Goal: Task Accomplishment & Management: Manage account settings

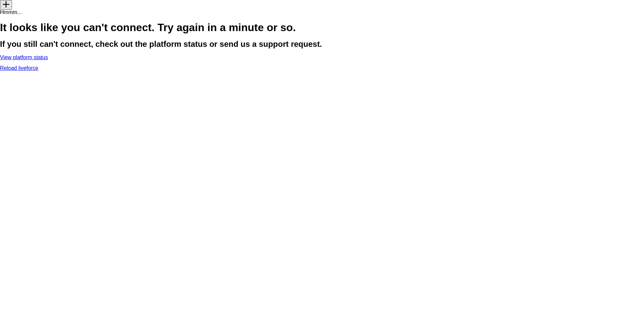
click at [38, 71] on link "Reload liveforce" at bounding box center [19, 68] width 38 height 6
drag, startPoint x: 317, startPoint y: 127, endPoint x: 318, endPoint y: 132, distance: 5.1
click at [38, 71] on link "Reload liveforce" at bounding box center [19, 68] width 38 height 6
click at [48, 60] on link "View platform status" at bounding box center [24, 57] width 48 height 6
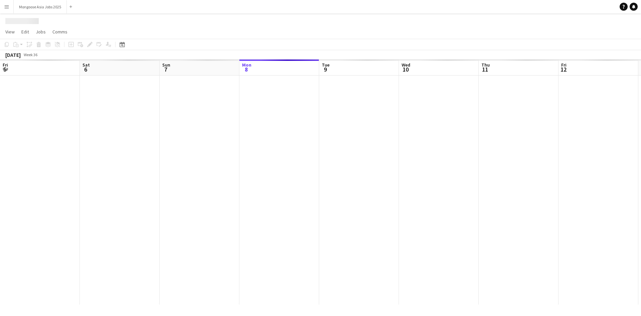
scroll to position [0, 160]
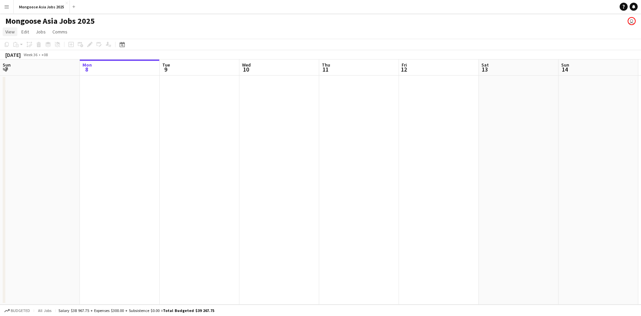
click at [7, 33] on span "View" at bounding box center [9, 32] width 9 height 6
click at [7, 32] on span "View" at bounding box center [9, 32] width 9 height 6
click at [25, 33] on span "Edit" at bounding box center [25, 32] width 8 height 6
click at [45, 34] on span "Jobs" at bounding box center [41, 32] width 10 height 6
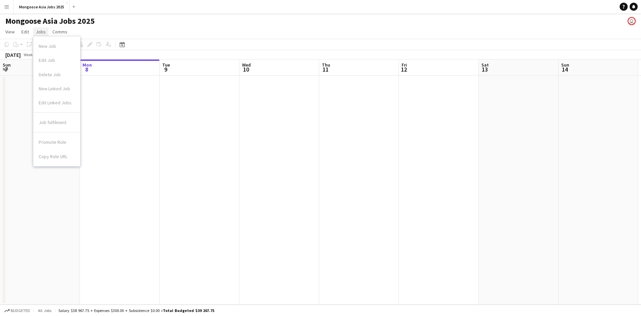
click at [43, 33] on span "Jobs" at bounding box center [41, 32] width 10 height 6
click at [56, 32] on span "Comms" at bounding box center [59, 32] width 15 height 6
click at [125, 44] on icon at bounding box center [122, 44] width 5 height 5
click at [165, 67] on span "Previous month" at bounding box center [162, 67] width 13 height 13
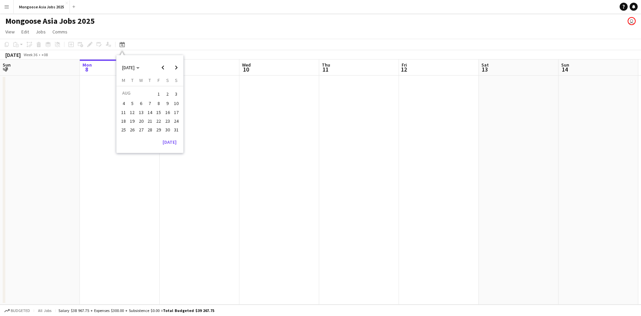
click at [161, 92] on span "1" at bounding box center [159, 93] width 8 height 9
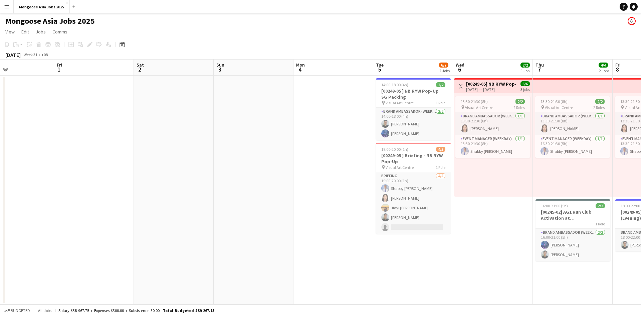
drag, startPoint x: 494, startPoint y: 154, endPoint x: 0, endPoint y: 210, distance: 497.0
click at [97, 204] on app-calendar-viewport "Tue 29 Wed 30 Thu 31 Fri 1 Sat 2 Sun 3 Mon 4 Tue 5 6/7 2 Jobs Wed 6 2/2 1 Job T…" at bounding box center [320, 181] width 641 height 245
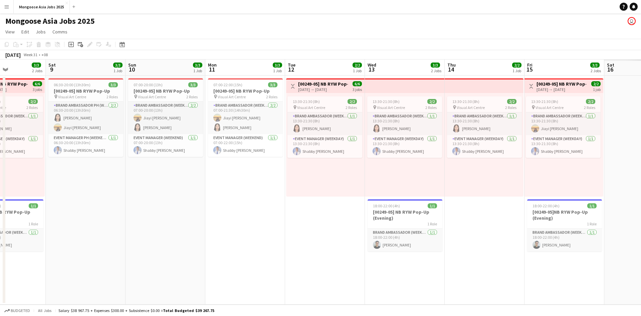
scroll to position [0, 200]
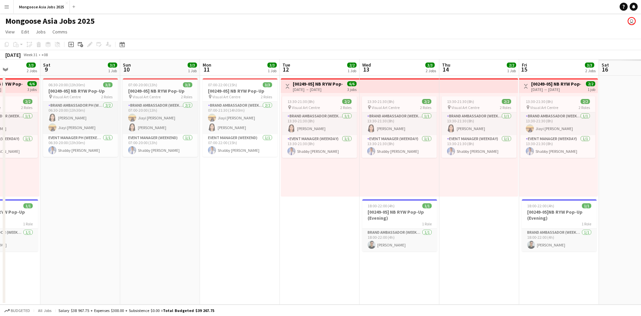
drag, startPoint x: 554, startPoint y: 189, endPoint x: 104, endPoint y: 209, distance: 451.2
click at [104, 209] on app-calendar-viewport "Wed 6 2/2 1 Job Thu 7 4/4 2 Jobs Fri 8 3/3 2 Jobs Sat 9 3/3 1 Job Sun 10 3/3 1 …" at bounding box center [320, 181] width 641 height 245
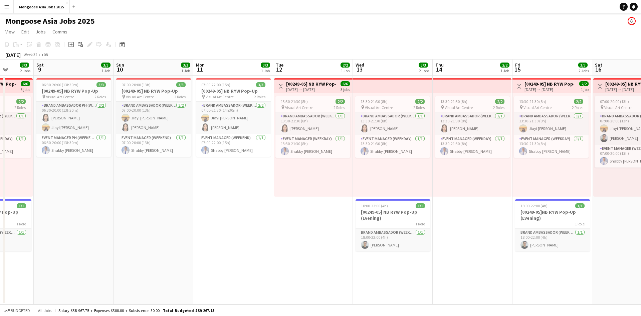
scroll to position [0, 181]
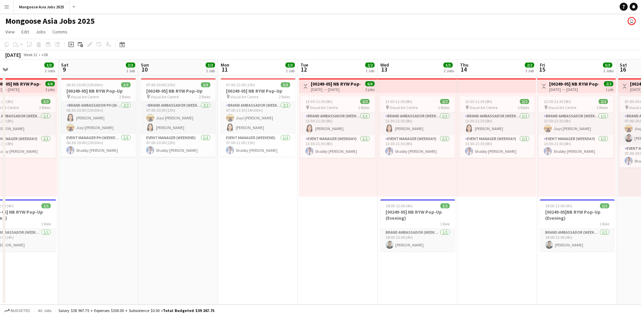
drag, startPoint x: 482, startPoint y: 228, endPoint x: 501, endPoint y: 226, distance: 18.8
click at [501, 226] on app-calendar-viewport "Wed 6 2/2 1 Job Thu 7 4/4 2 Jobs Fri 8 3/3 2 Jobs Sat 9 3/3 1 Job Sun 10 3/3 1 …" at bounding box center [320, 181] width 641 height 245
click at [105, 118] on app-card-role "Brand Ambassador PH (weekend) 2/2 06:30-20:00 (13h30m) Jeanette Lee Jiayi Rache…" at bounding box center [98, 117] width 75 height 32
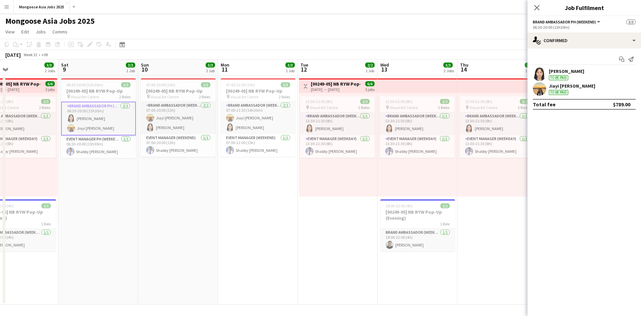
click at [575, 72] on div "Jeanette Lee To be paid" at bounding box center [585, 73] width 114 height 13
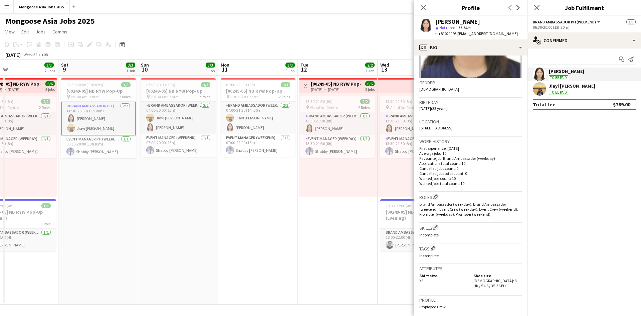
scroll to position [172, 0]
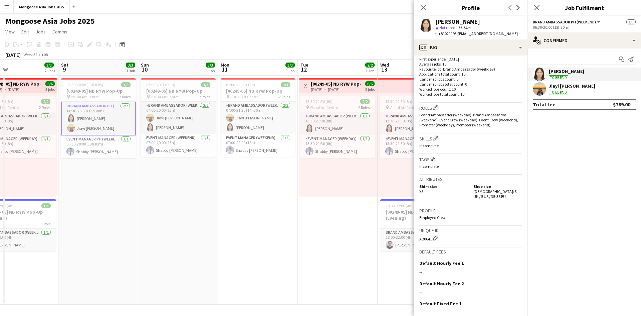
click at [561, 71] on div "Jeanette Lee" at bounding box center [566, 71] width 35 height 6
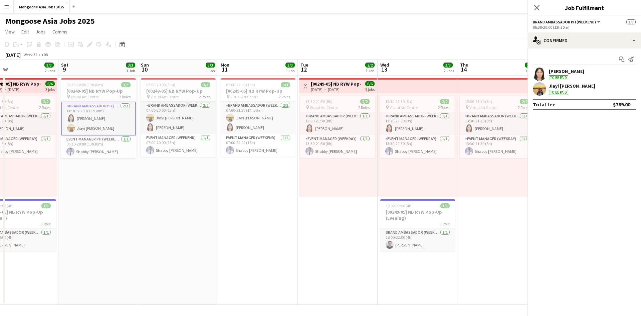
click at [540, 72] on app-user-avatar at bounding box center [539, 73] width 13 height 13
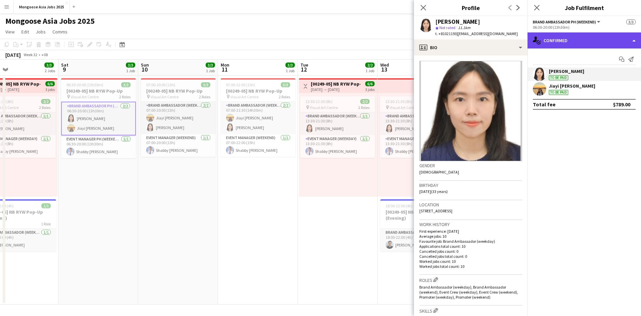
click at [636, 39] on div "single-neutral-actions-check-2 Confirmed" at bounding box center [585, 40] width 114 height 16
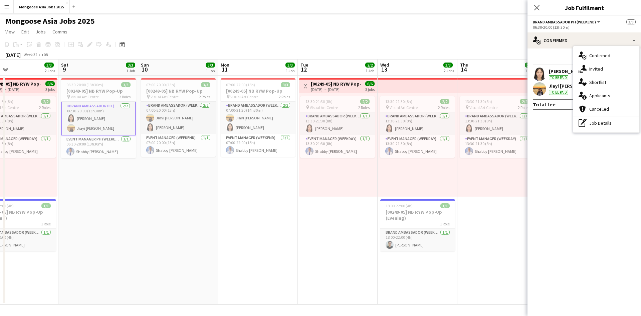
click at [540, 78] on app-user-avatar at bounding box center [539, 73] width 13 height 13
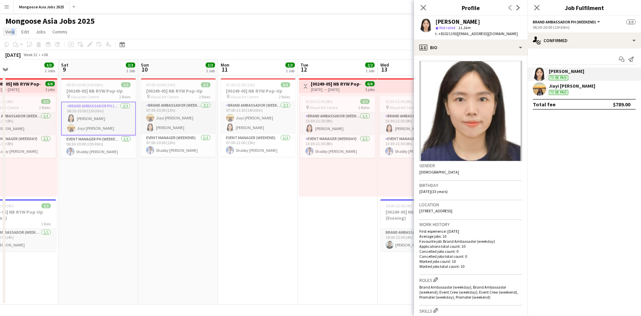
click at [10, 35] on link "View" at bounding box center [10, 31] width 15 height 9
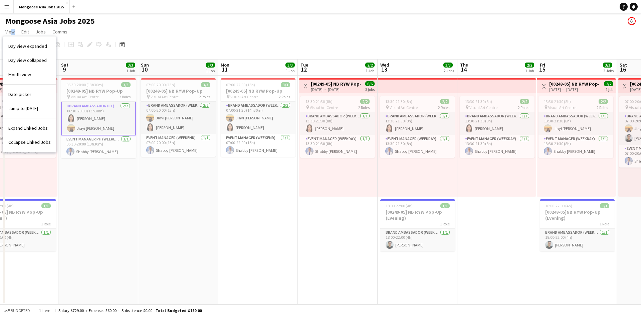
click at [8, 10] on button "Menu" at bounding box center [6, 6] width 13 height 13
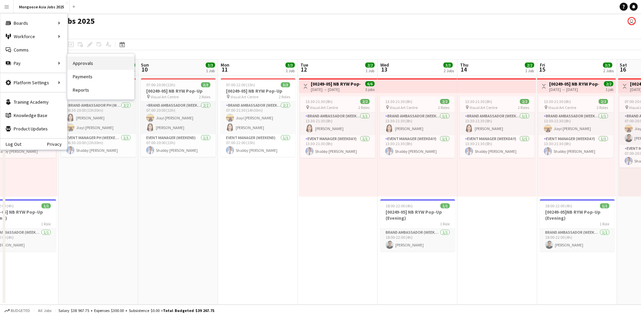
click at [93, 62] on link "Approvals" at bounding box center [100, 62] width 67 height 13
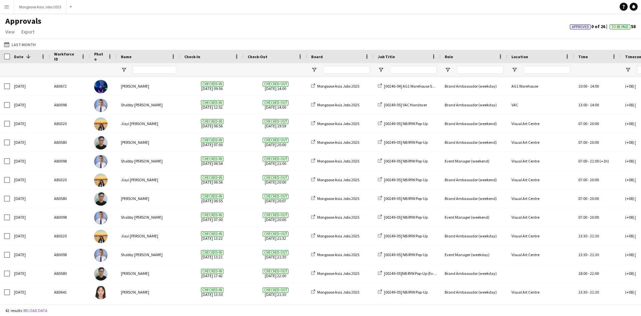
scroll to position [267, 0]
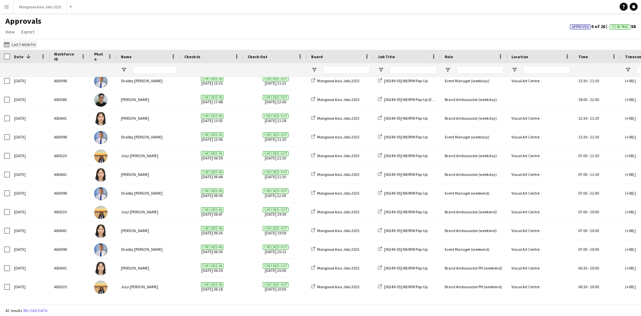
click at [15, 43] on button "Last Month Last Month" at bounding box center [20, 44] width 34 height 8
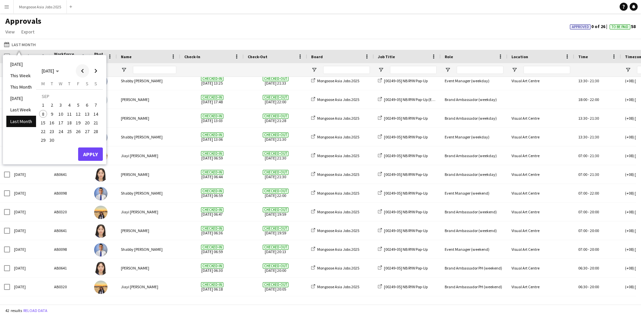
click at [83, 69] on span "Previous month" at bounding box center [82, 70] width 13 height 13
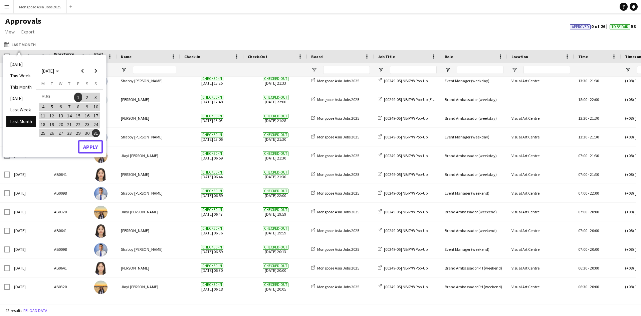
click at [80, 145] on button "Apply" at bounding box center [90, 146] width 25 height 13
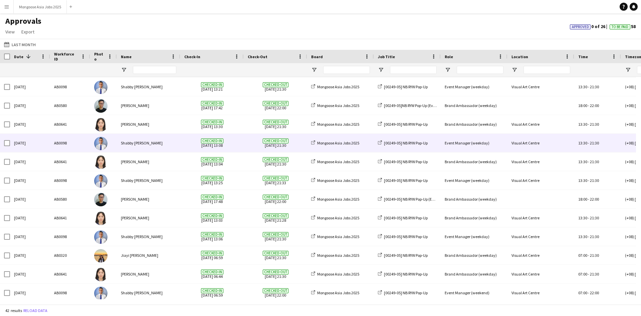
scroll to position [167, 0]
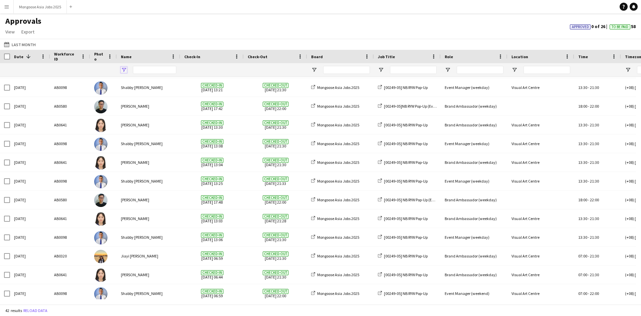
click at [125, 69] on span "Open Filter Menu" at bounding box center [124, 70] width 6 height 6
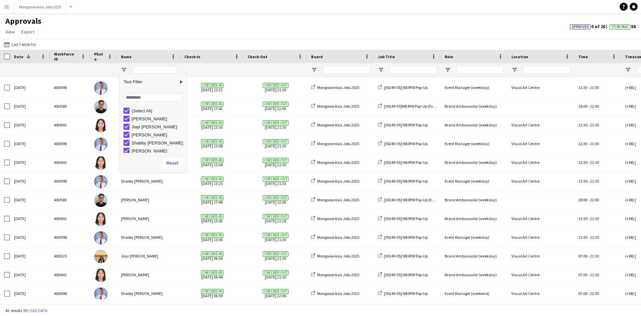
click at [142, 111] on div "(Select All)" at bounding box center [158, 110] width 53 height 5
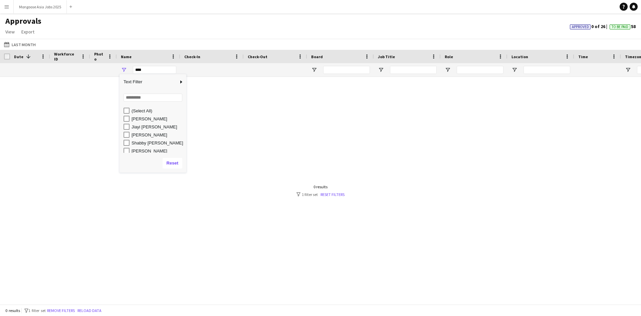
scroll to position [0, 0]
click at [154, 126] on div "Jiayi Rachel Liew" at bounding box center [158, 126] width 53 height 5
type input "**********"
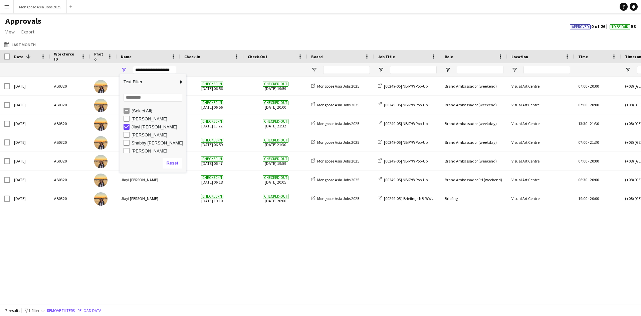
click at [195, 236] on div "Sun, 17 Aug 2025 AB0320 Jiayi Rachel Liew Checked-in 2025-08-17 06:56 Checked-o…" at bounding box center [320, 188] width 641 height 222
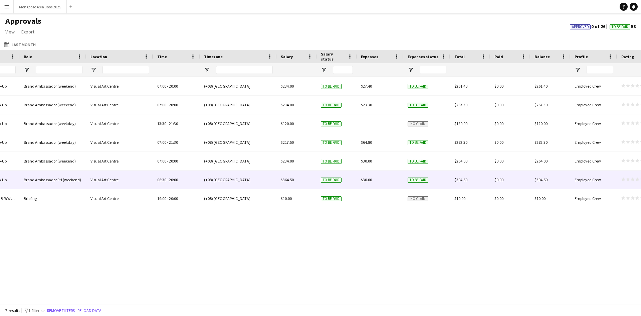
click at [373, 179] on div "$30.00" at bounding box center [380, 179] width 47 height 18
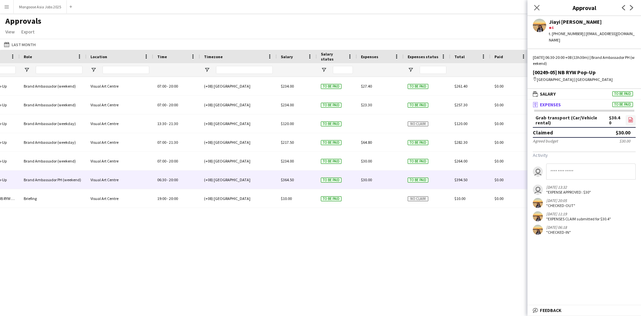
click at [630, 117] on icon "file-image" at bounding box center [630, 119] width 5 height 5
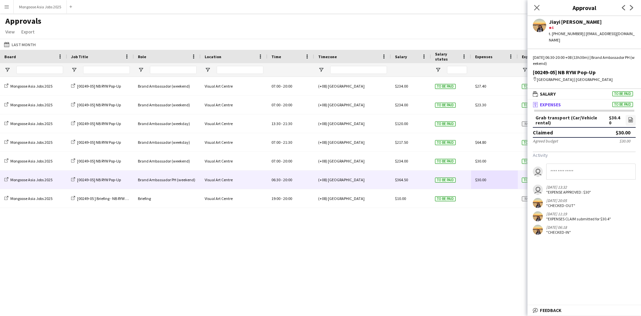
scroll to position [0, 131]
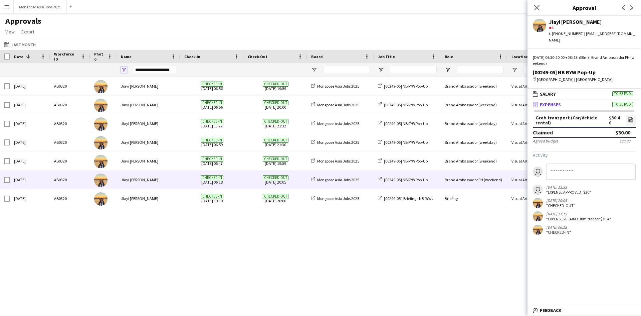
drag, startPoint x: 125, startPoint y: 67, endPoint x: 95, endPoint y: 82, distance: 33.9
click at [125, 67] on span "Open Filter Menu" at bounding box center [124, 70] width 6 height 6
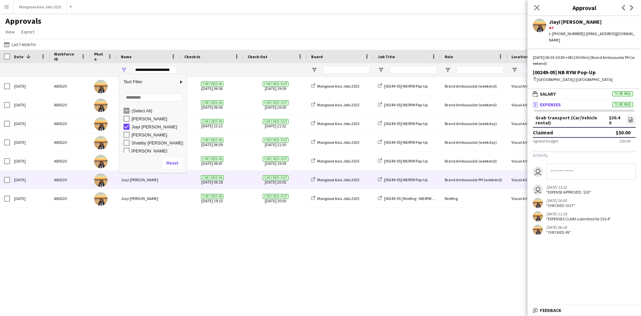
click at [156, 129] on div "Jiayi Rachel Liew" at bounding box center [158, 126] width 53 height 5
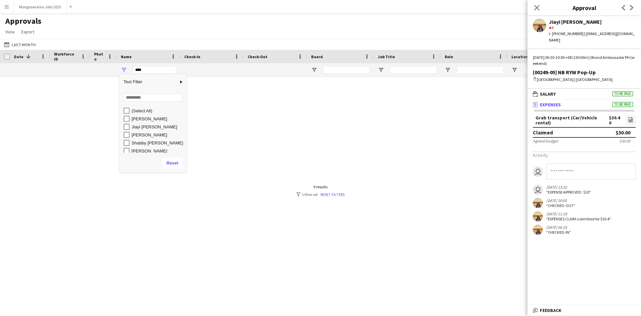
click at [156, 145] on div "Shabby A. Malik" at bounding box center [158, 142] width 53 height 5
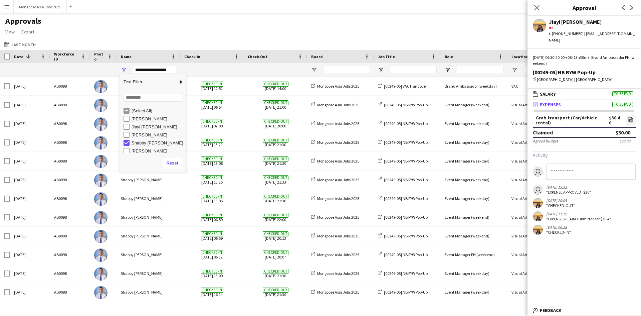
click at [213, 22] on div "Approvals View Customise view Customise filters Reset Filters Reset View Reset …" at bounding box center [320, 27] width 641 height 23
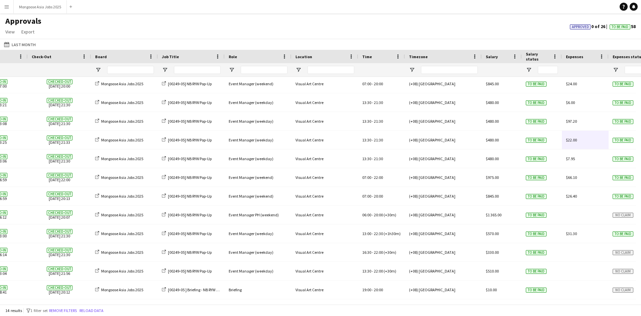
scroll to position [0, 217]
click at [99, 70] on span "Open Filter Menu" at bounding box center [97, 70] width 6 height 6
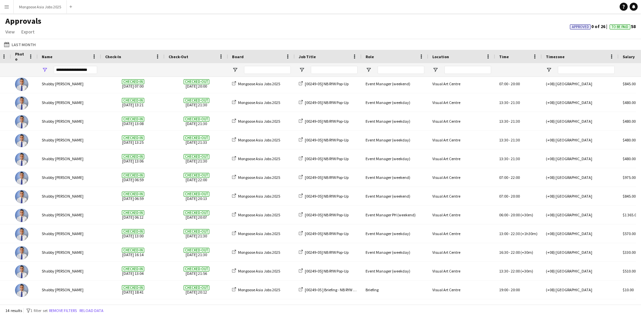
scroll to position [0, 0]
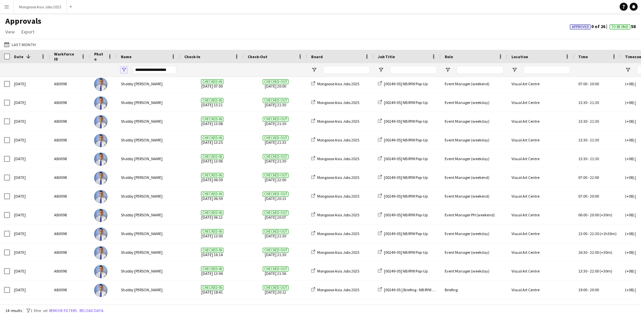
click at [122, 67] on span "Open Filter Menu" at bounding box center [124, 70] width 6 height 6
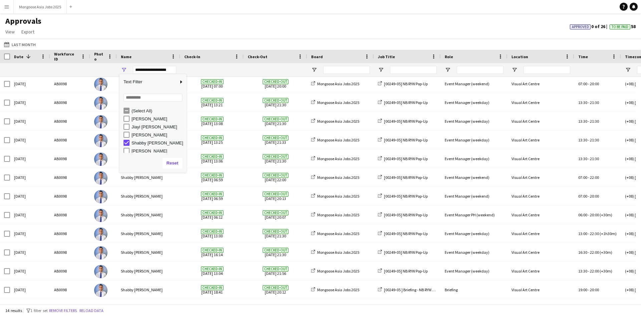
click at [149, 143] on div "Shabby A. Malik" at bounding box center [158, 142] width 53 height 5
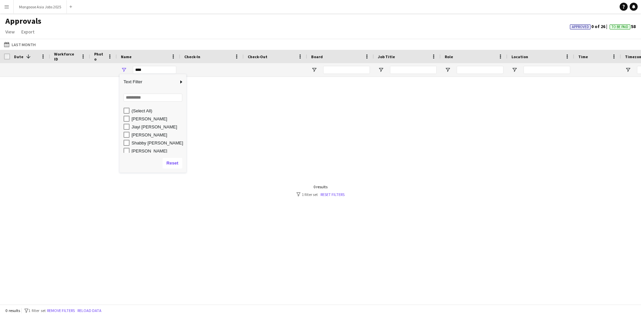
scroll to position [2, 0]
click at [150, 117] on div "Jeanette Lee" at bounding box center [158, 116] width 53 height 5
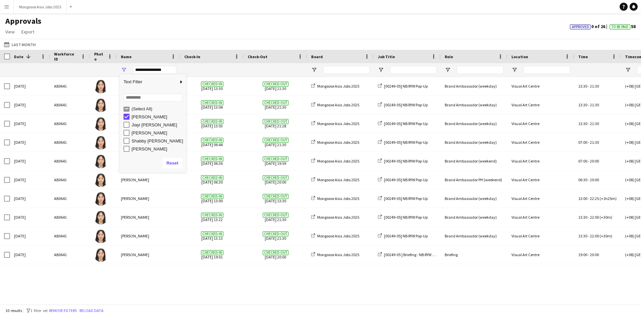
click at [150, 116] on div "Jeanette Lee" at bounding box center [158, 116] width 53 height 5
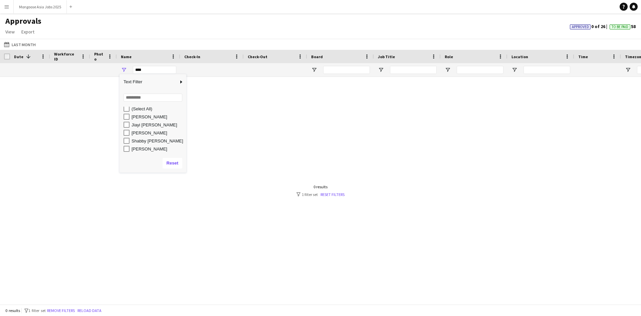
click at [152, 135] on div "Ngar Hoon Ng" at bounding box center [158, 132] width 53 height 5
type input "**********"
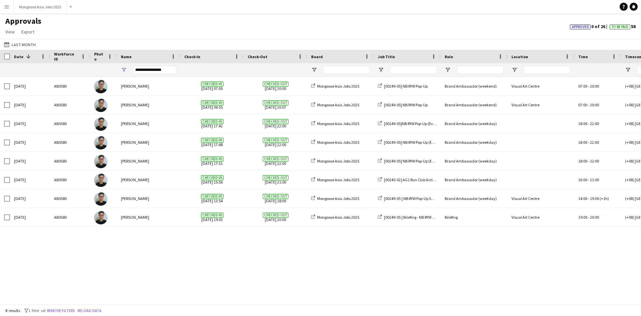
drag, startPoint x: 181, startPoint y: 259, endPoint x: 181, endPoint y: 248, distance: 10.4
click at [182, 259] on div "Sun, 17 Aug 2025 AB0580 Ngar Hoon Ng Checked-in 2025-08-17 07:00 Checked-out 20…" at bounding box center [320, 188] width 641 height 222
drag, startPoint x: 331, startPoint y: 304, endPoint x: 351, endPoint y: 303, distance: 20.4
click at [351, 303] on app-pay-approvals-table "Press SPACE to select this row. Drag here to set row groups Workforce ID Date P…" at bounding box center [320, 177] width 641 height 254
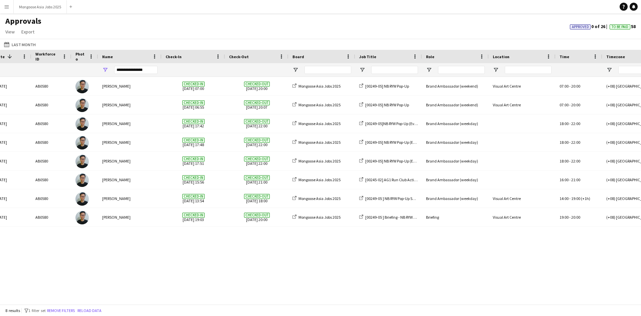
scroll to position [0, 35]
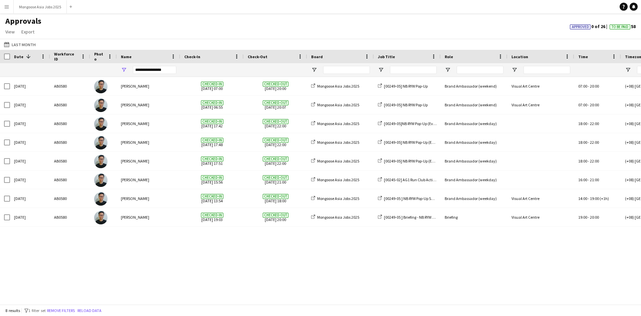
click at [579, 246] on div "Mongoose Asia Jobs 2025 [00249-05] NB RYW Pop-Up Brand Ambassador (weekend) Vis…" at bounding box center [320, 188] width 641 height 222
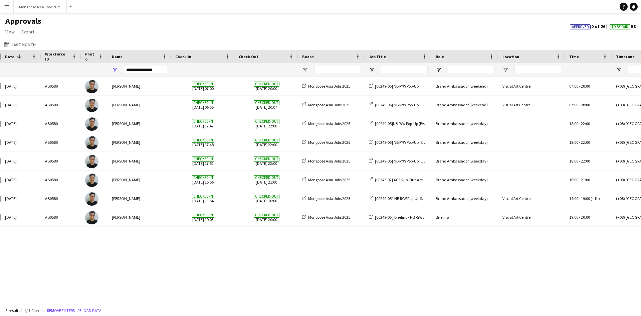
scroll to position [0, 19]
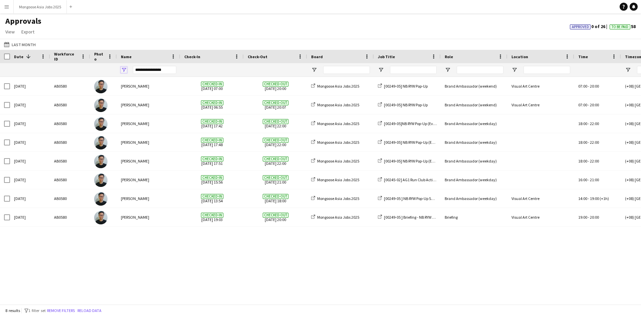
click at [126, 70] on span "Open Filter Menu" at bounding box center [124, 70] width 6 height 6
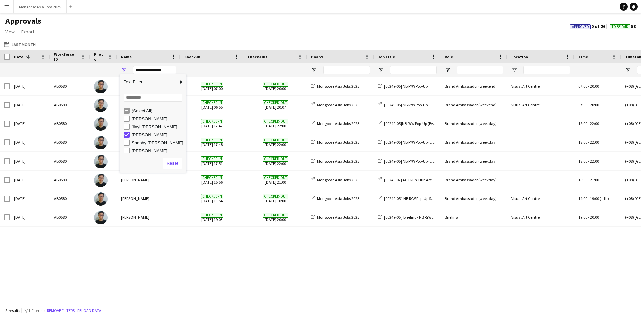
click at [150, 134] on div "Ngar Hoon Ng" at bounding box center [158, 134] width 53 height 5
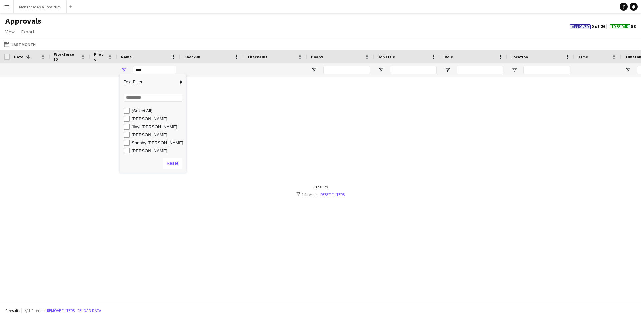
click at [139, 134] on div "Ngar Hoon Ng" at bounding box center [158, 134] width 53 height 5
type input "**********"
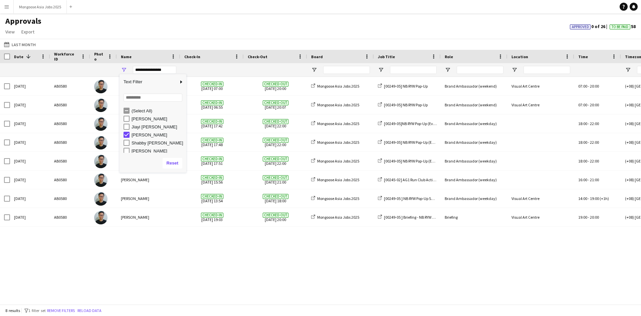
click at [237, 255] on div "Sun, 17 Aug 2025 AB0580 Ngar Hoon Ng Checked-in 2025-08-17 07:00 Checked-out 20…" at bounding box center [320, 188] width 641 height 222
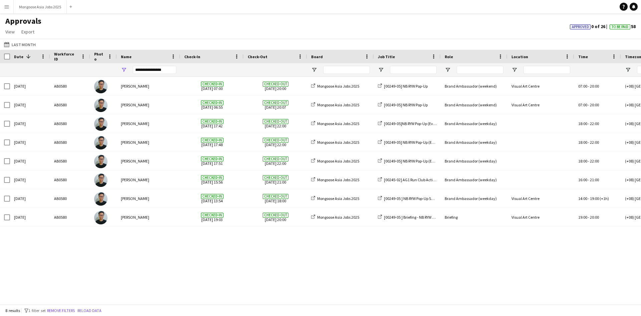
click at [219, 259] on div "Sun, 17 Aug 2025 AB0580 Ngar Hoon Ng Checked-in 2025-08-17 07:00 Checked-out 20…" at bounding box center [320, 188] width 641 height 222
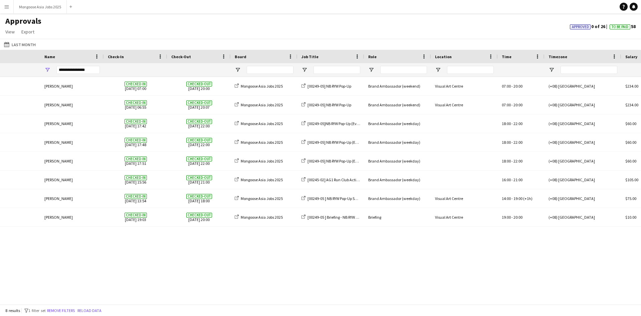
scroll to position [0, 275]
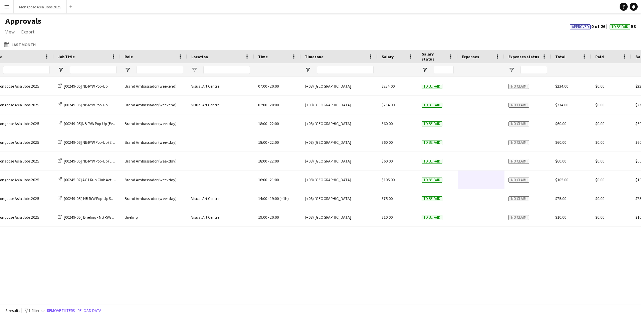
click at [444, 259] on div "Checked-out 2025-08-17 20:00 Mongoose Asia Jobs 2025 [00249-05] NB RYW Pop-Up B…" at bounding box center [320, 188] width 641 height 222
click at [446, 25] on div "Approvals View Customise view Customise filters Reset Filters Reset View Reset …" at bounding box center [320, 27] width 641 height 23
